Goal: Navigation & Orientation: Find specific page/section

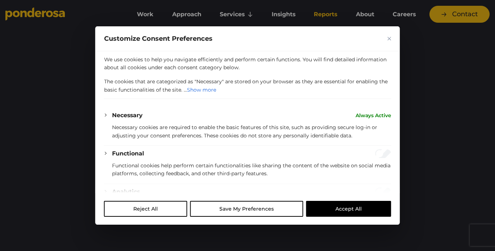
click at [333, 206] on button "Accept All" at bounding box center [348, 209] width 85 height 16
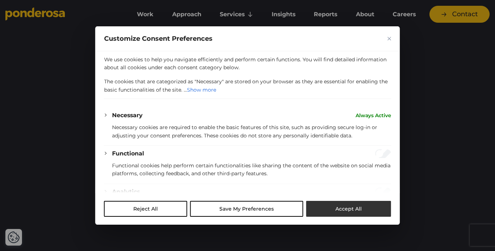
click at [335, 210] on button "Accept All" at bounding box center [348, 209] width 85 height 16
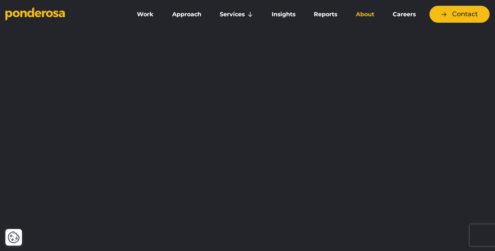
click at [367, 13] on link "About" at bounding box center [365, 14] width 34 height 15
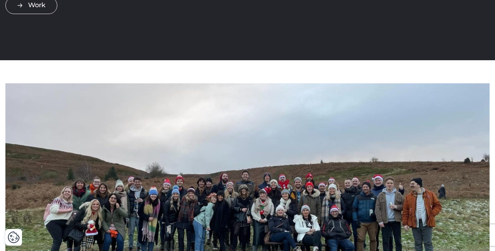
scroll to position [123, 0]
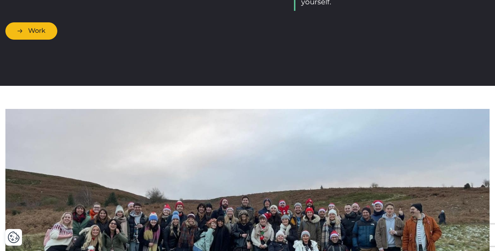
click at [50, 39] on link "Work" at bounding box center [31, 30] width 52 height 17
